Goal: Task Accomplishment & Management: Complete application form

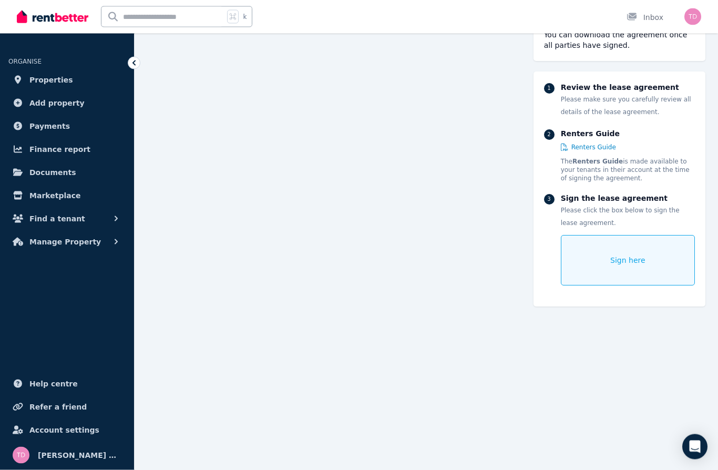
scroll to position [4306, 0]
click at [622, 265] on span "Sign here" at bounding box center [627, 260] width 35 height 11
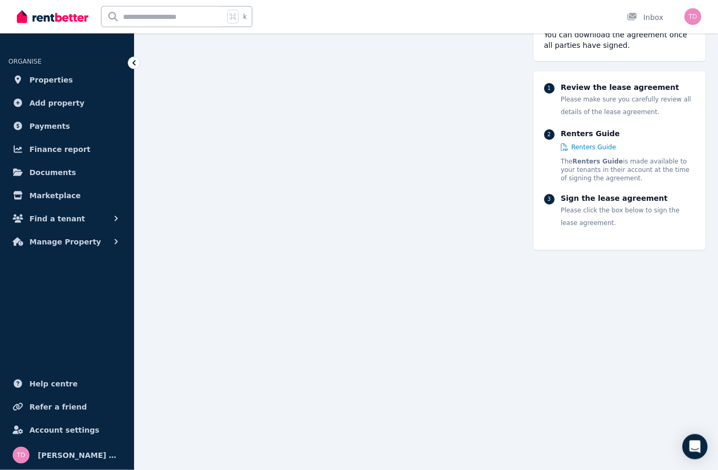
scroll to position [4307, 0]
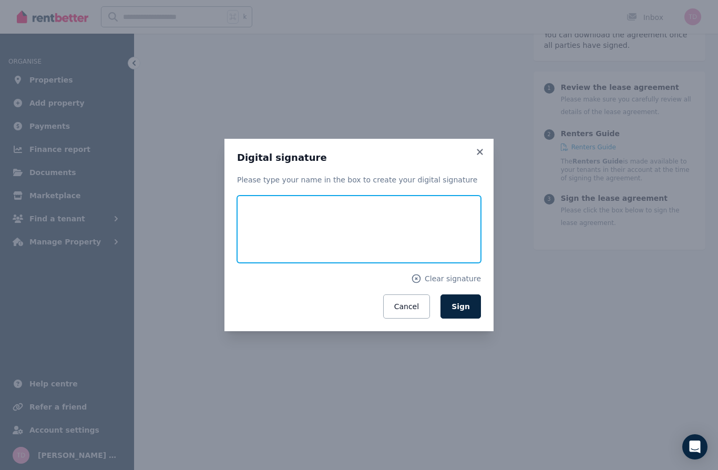
click at [284, 238] on input "text" at bounding box center [359, 229] width 244 height 67
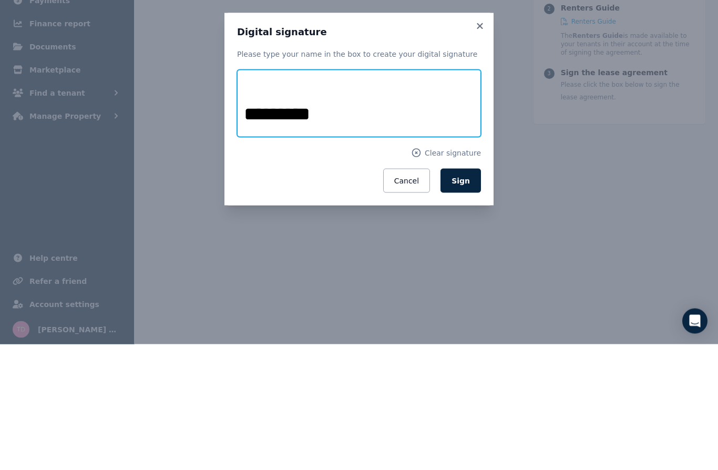
click at [361, 196] on input "*********" at bounding box center [359, 229] width 244 height 67
type input "**********"
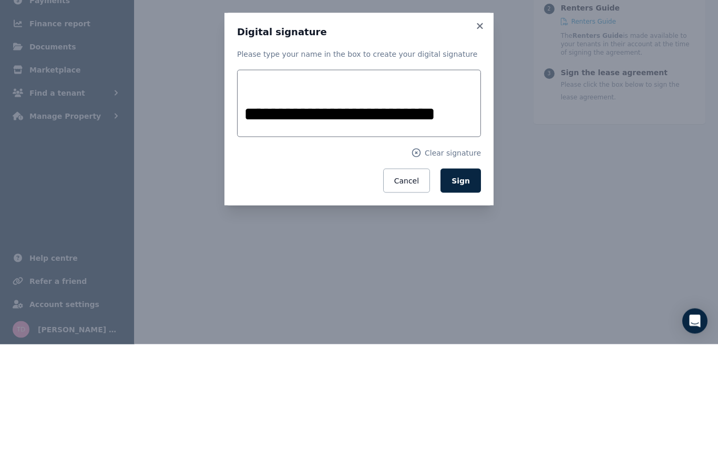
click at [468, 302] on span "Sign" at bounding box center [461, 306] width 18 height 8
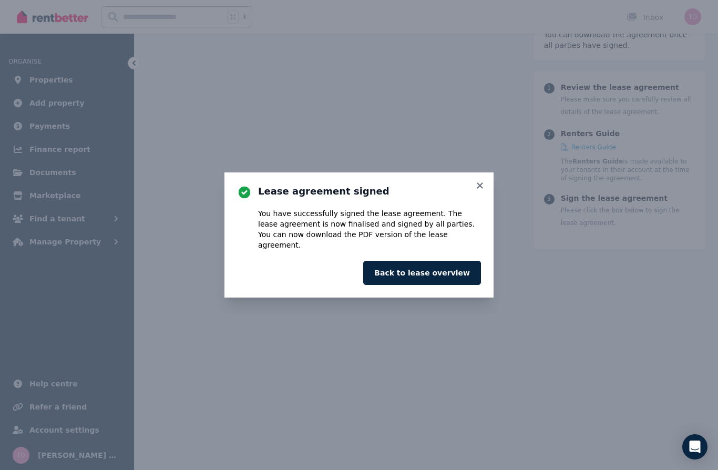
click at [442, 269] on button "Back to lease overview" at bounding box center [422, 273] width 118 height 24
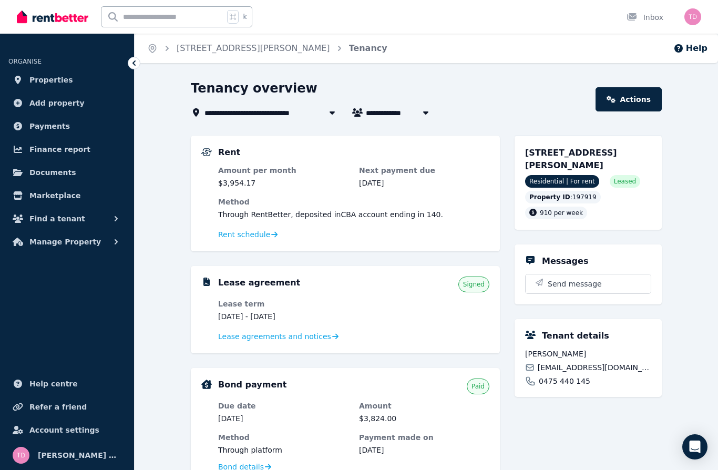
click at [317, 332] on span "Lease agreements and notices" at bounding box center [274, 336] width 113 height 11
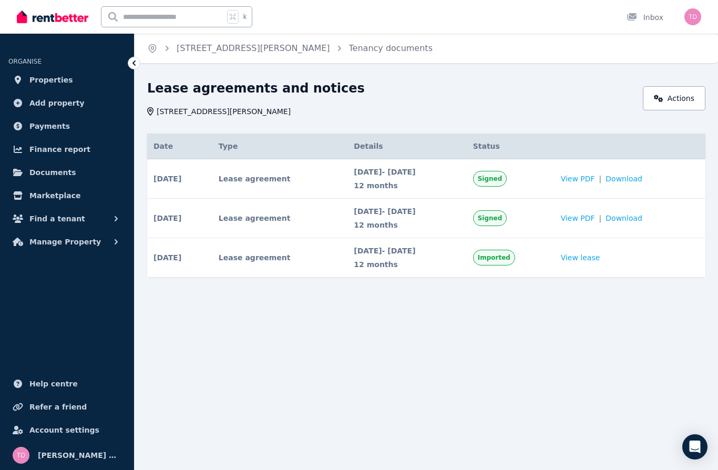
click at [591, 179] on span "View PDF" at bounding box center [578, 179] width 34 height 11
click at [688, 21] on img "button" at bounding box center [693, 16] width 17 height 17
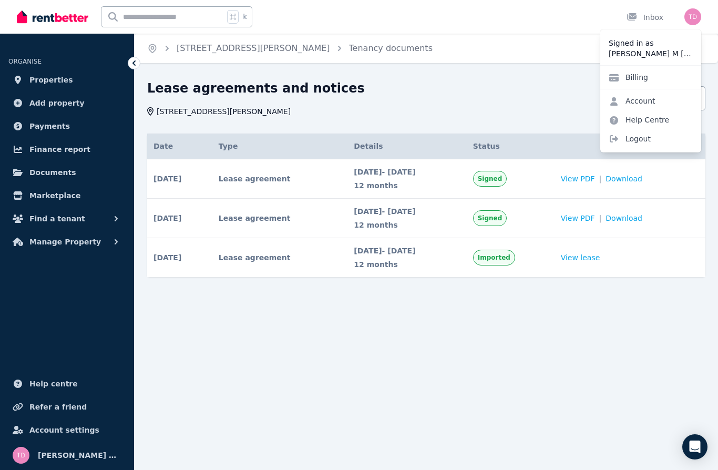
click at [631, 144] on span "Logout" at bounding box center [650, 138] width 101 height 19
